Goal: Find contact information: Find contact information

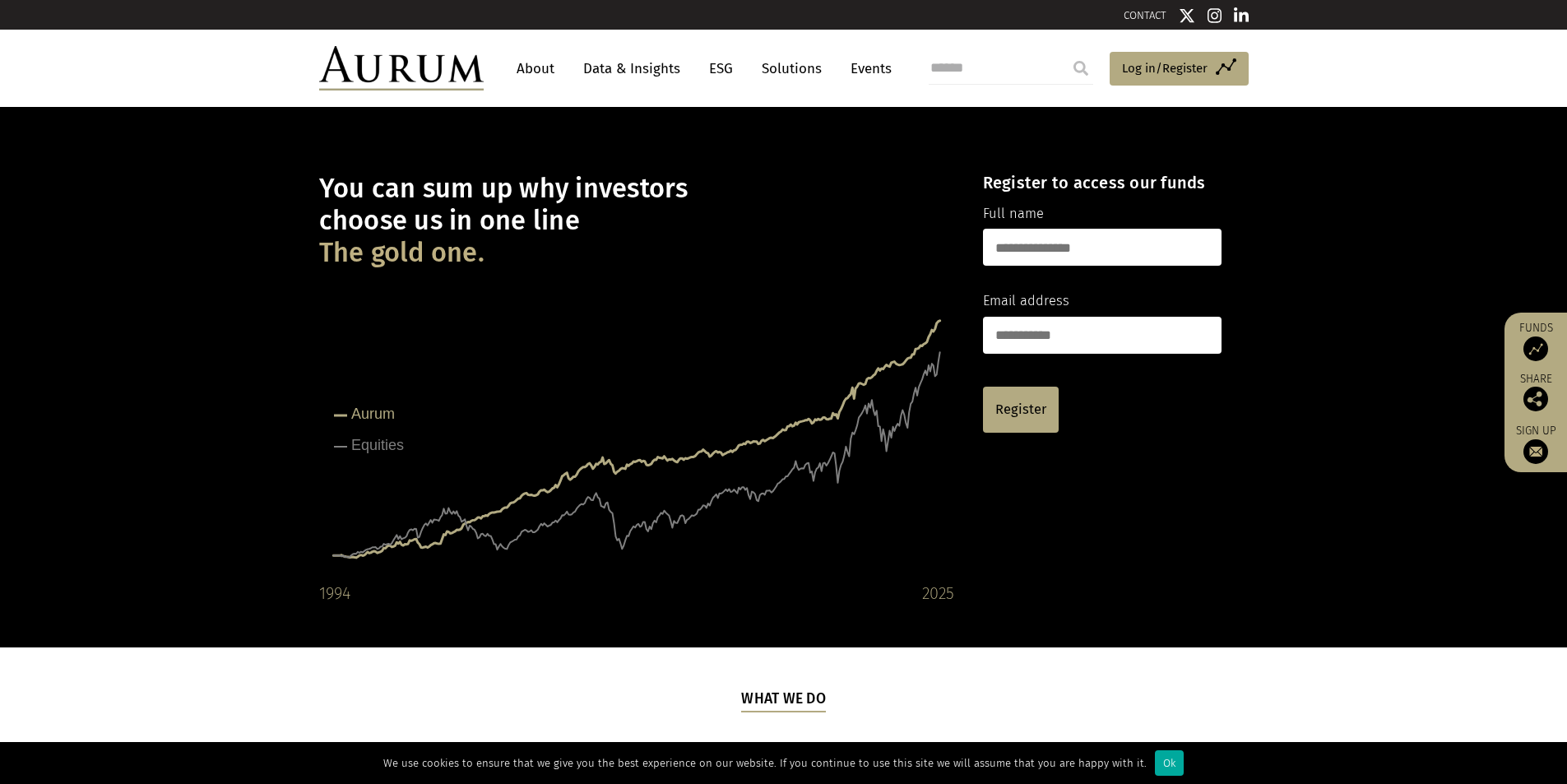
click at [1124, 16] on link "CONTACT" at bounding box center [1144, 15] width 43 height 12
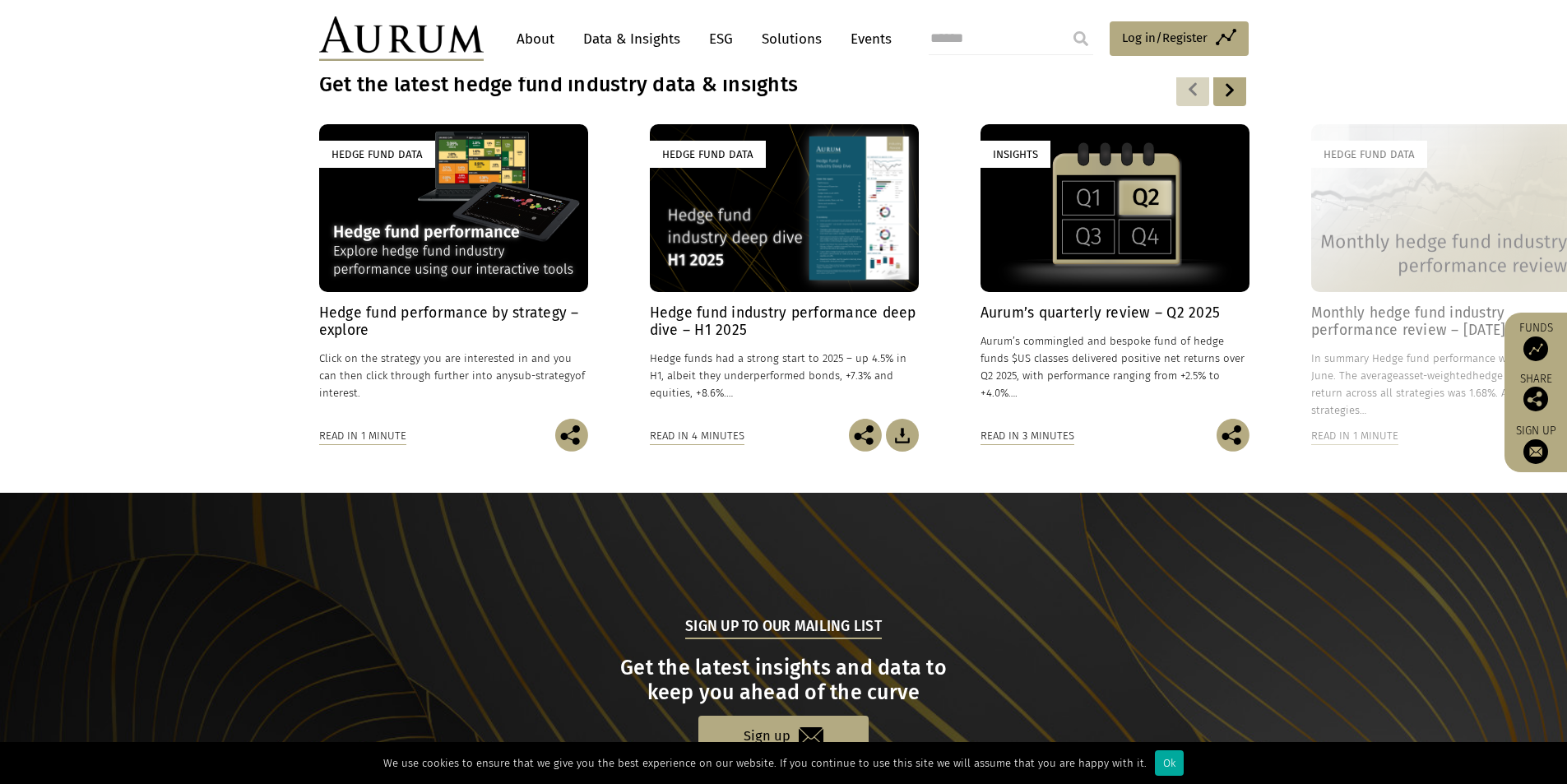
scroll to position [1518, 0]
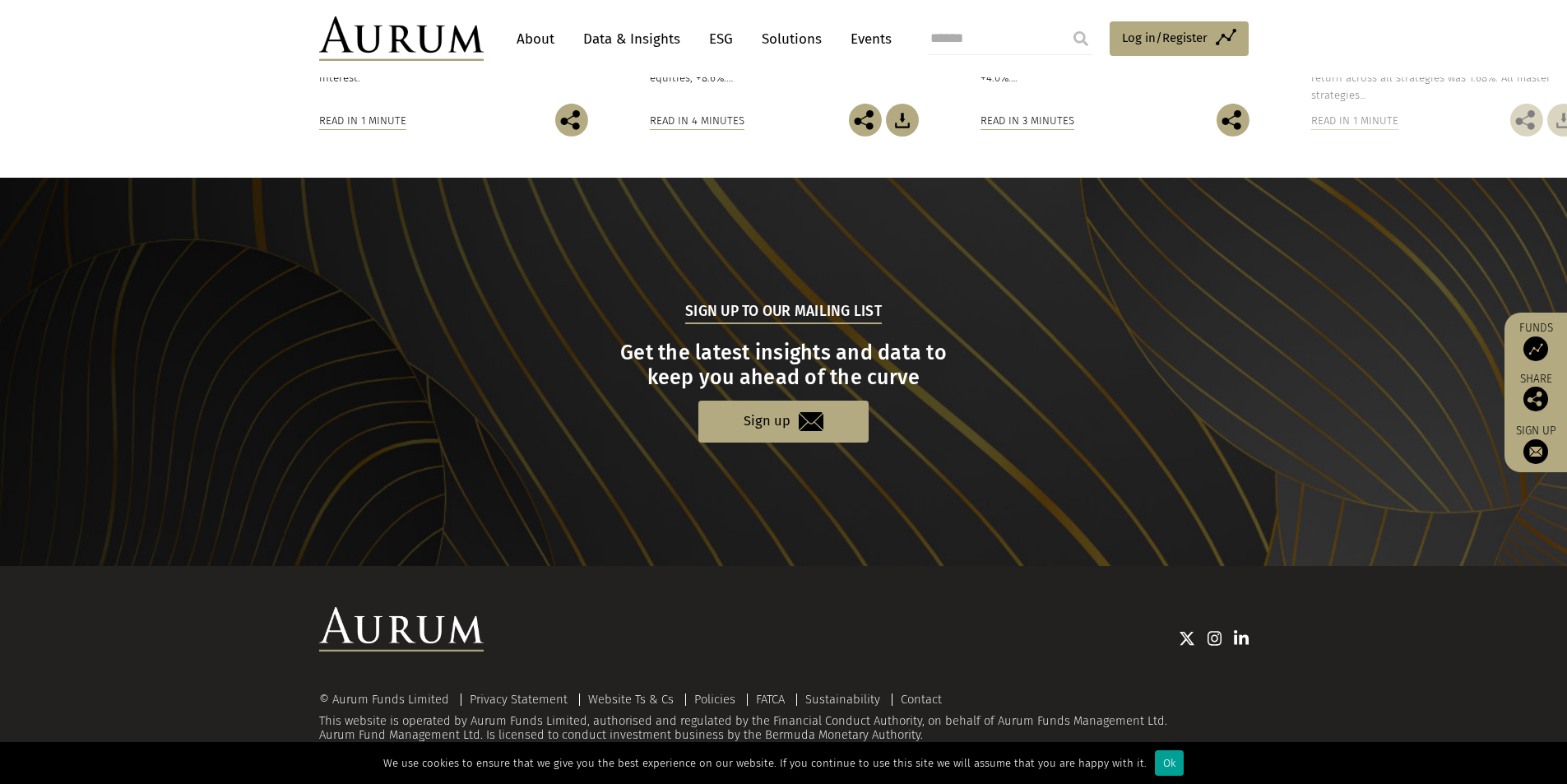
click at [1155, 750] on div "Ok" at bounding box center [1169, 763] width 29 height 26
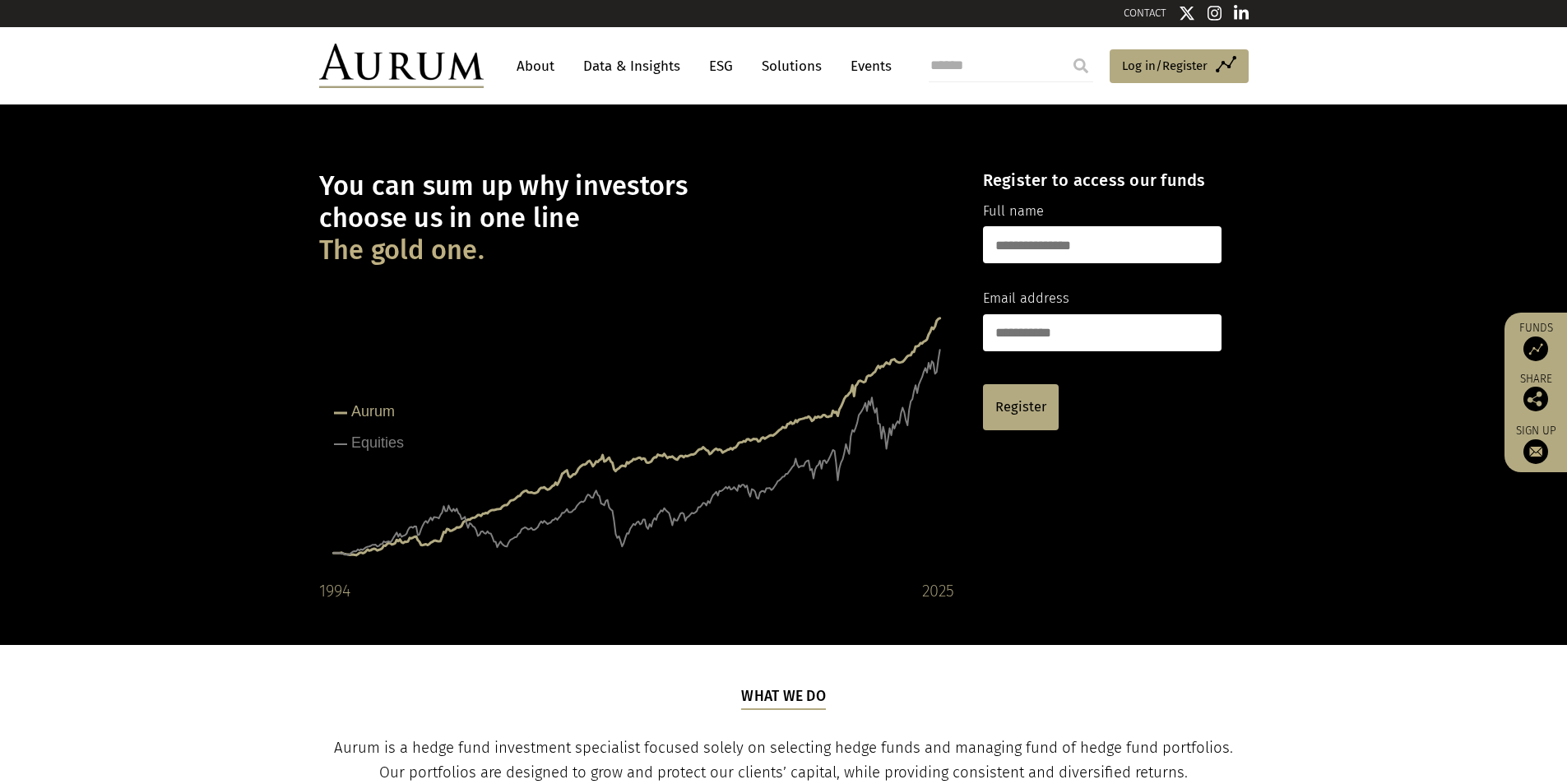
scroll to position [0, 0]
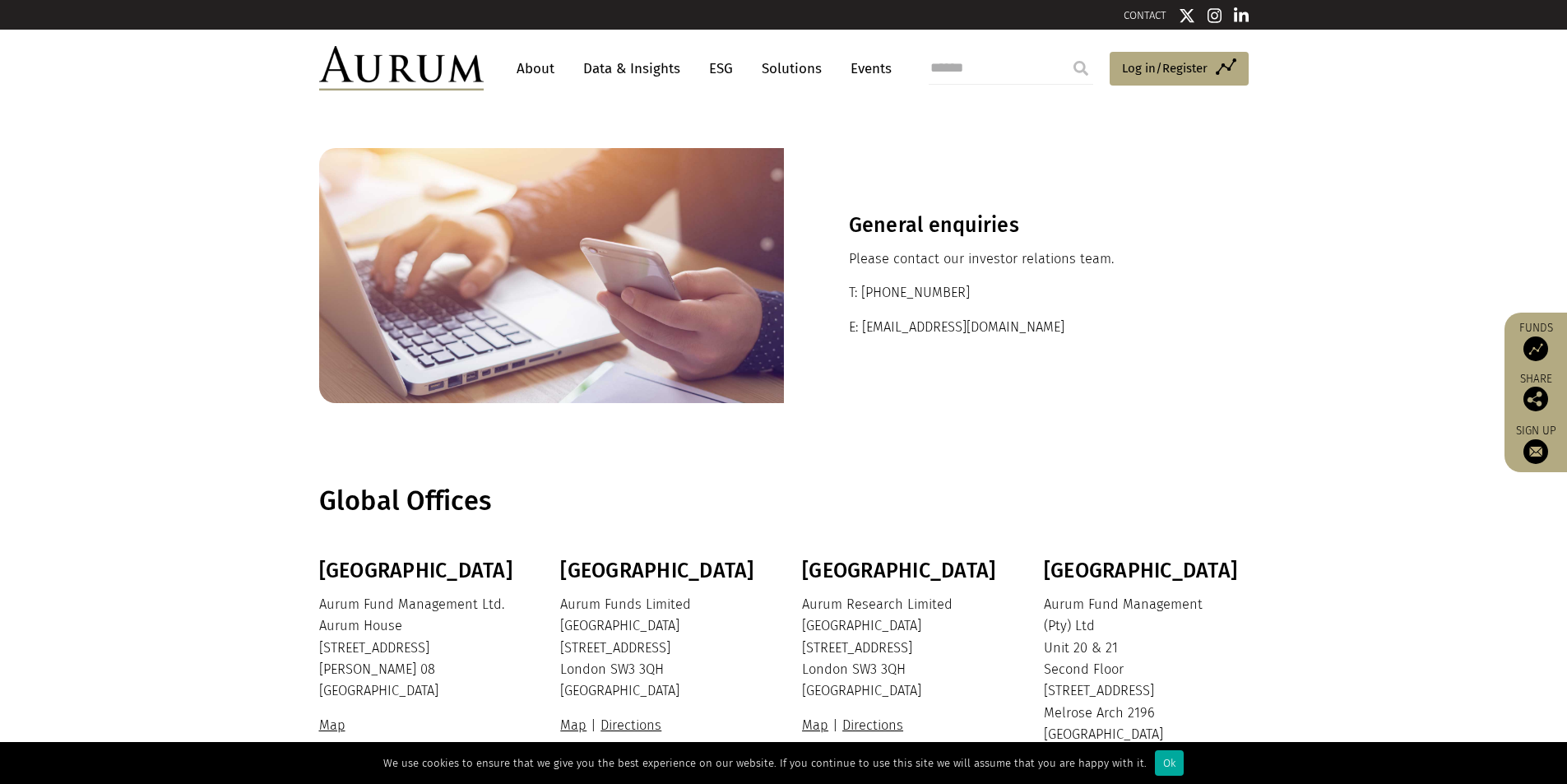
drag, startPoint x: 970, startPoint y: 293, endPoint x: 913, endPoint y: 293, distance: 57.0
click at [913, 293] on p "T: [PHONE_NUMBER]" at bounding box center [1016, 293] width 335 height 22
click at [784, 416] on section "General enquiries Please contact our investor relations team. T: [PHONE_NUMBER]…" at bounding box center [784, 275] width 1567 height 337
